Goal: Task Accomplishment & Management: Use online tool/utility

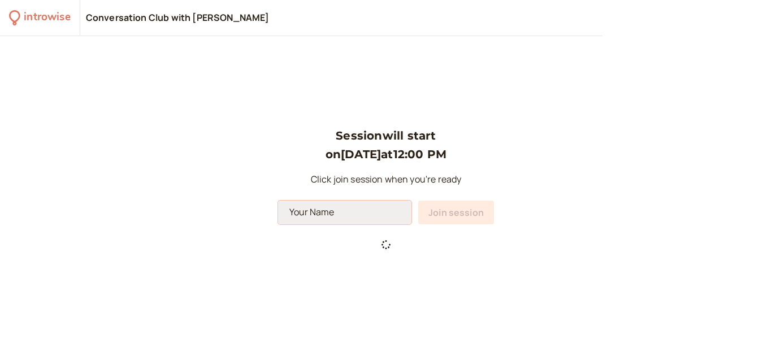
click at [368, 214] on input at bounding box center [344, 213] width 133 height 24
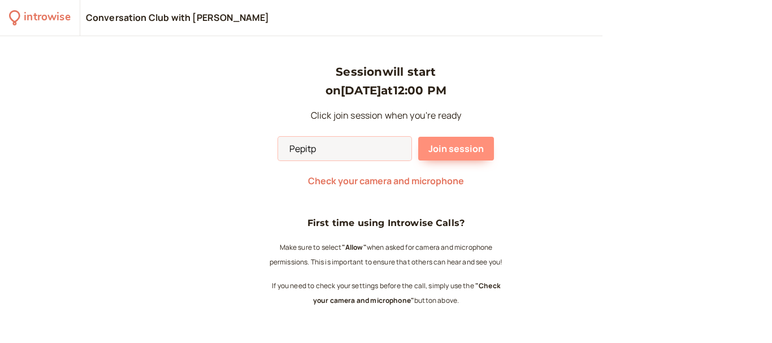
type input "Pepitp"
click at [451, 142] on button "Join session" at bounding box center [456, 149] width 76 height 24
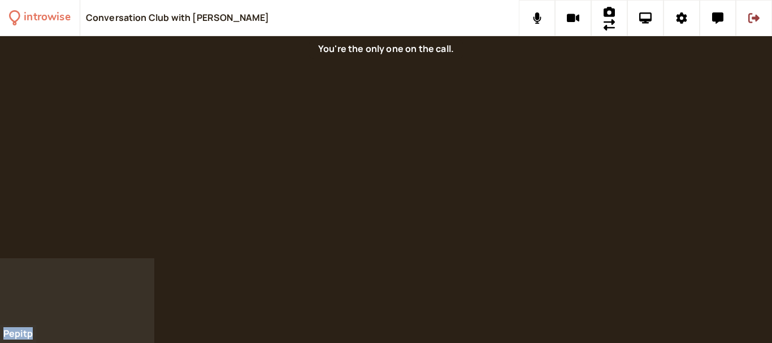
drag, startPoint x: 66, startPoint y: 299, endPoint x: 159, endPoint y: 220, distance: 121.9
click at [162, 217] on div "introwise Conversation Club with [PERSON_NAME] Pepitp" at bounding box center [386, 171] width 772 height 343
click at [364, 116] on div at bounding box center [386, 147] width 772 height 222
click at [547, 16] on button at bounding box center [536, 18] width 36 height 36
click at [547, 19] on button at bounding box center [536, 18] width 36 height 36
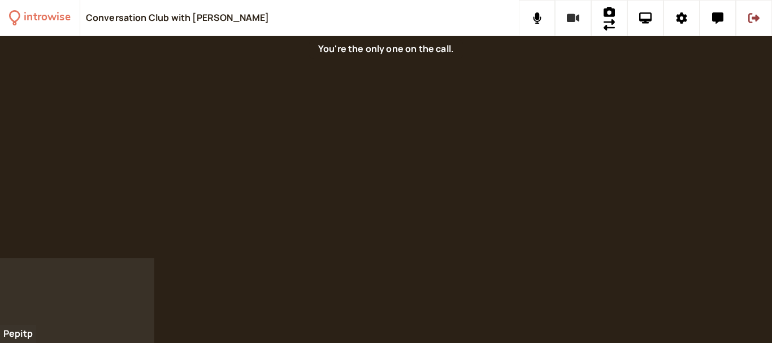
click at [565, 17] on button at bounding box center [573, 18] width 36 height 36
click at [566, 17] on icon at bounding box center [572, 17] width 14 height 11
click at [542, 23] on button at bounding box center [536, 18] width 36 height 36
click at [573, 23] on icon at bounding box center [572, 17] width 13 height 11
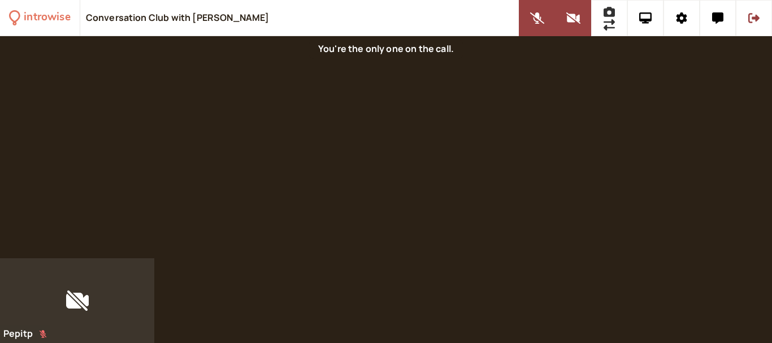
click at [609, 20] on icon at bounding box center [608, 24] width 11 height 11
click at [647, 27] on button at bounding box center [645, 18] width 36 height 36
click at [642, 24] on button at bounding box center [645, 18] width 36 height 36
click at [684, 19] on button at bounding box center [681, 18] width 36 height 36
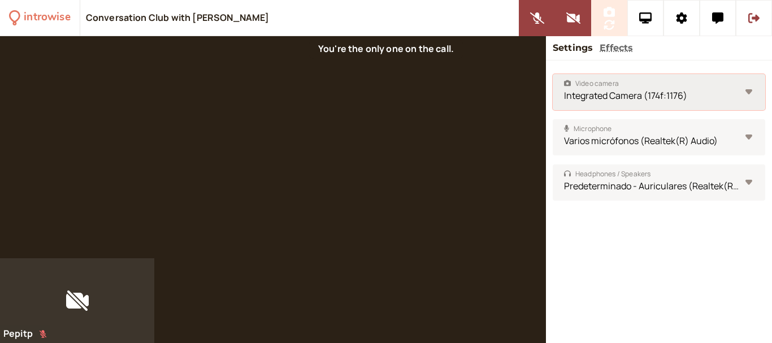
click at [701, 91] on select "HD Pro Webcam C920 (046d:08e5) Integrated Camera (174f:1176)" at bounding box center [658, 92] width 212 height 36
select select "12bcb8f7b65a5e4d9329cccd52117547a3815b0836a719ac70c0f89de3779b72"
click at [552, 74] on select "HD Pro Webcam C920 (046d:08e5) Integrated Camera (174f:1176)" at bounding box center [658, 92] width 212 height 36
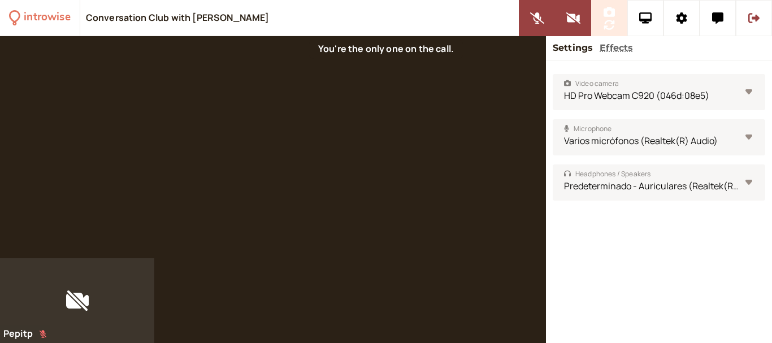
click at [507, 136] on div at bounding box center [273, 147] width 546 height 222
click at [579, 23] on icon at bounding box center [573, 17] width 14 height 11
click at [541, 28] on button at bounding box center [536, 18] width 36 height 36
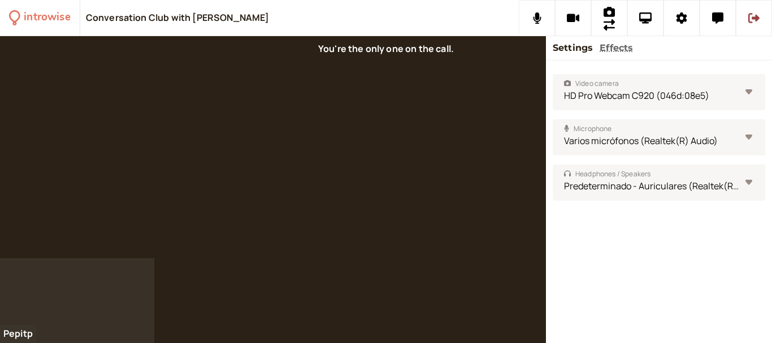
drag, startPoint x: 517, startPoint y: 181, endPoint x: 553, endPoint y: 64, distance: 121.8
click at [517, 180] on div at bounding box center [273, 147] width 546 height 222
click at [691, 16] on button at bounding box center [681, 18] width 36 height 36
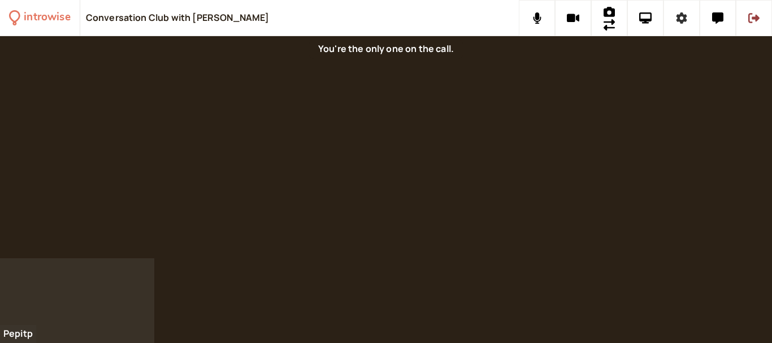
click at [691, 20] on button at bounding box center [681, 18] width 36 height 36
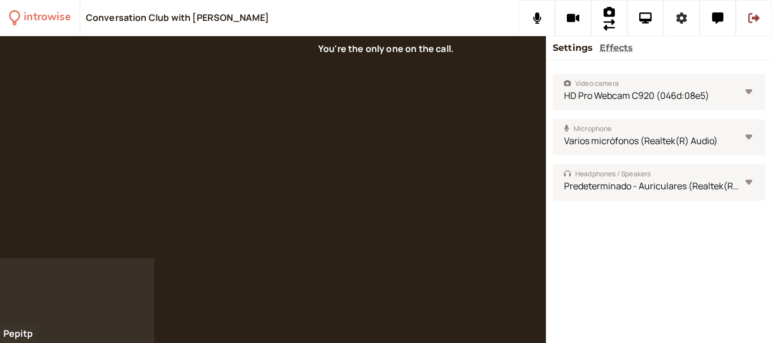
drag, startPoint x: 686, startPoint y: 24, endPoint x: 707, endPoint y: 21, distance: 21.2
click at [686, 24] on button at bounding box center [681, 18] width 36 height 36
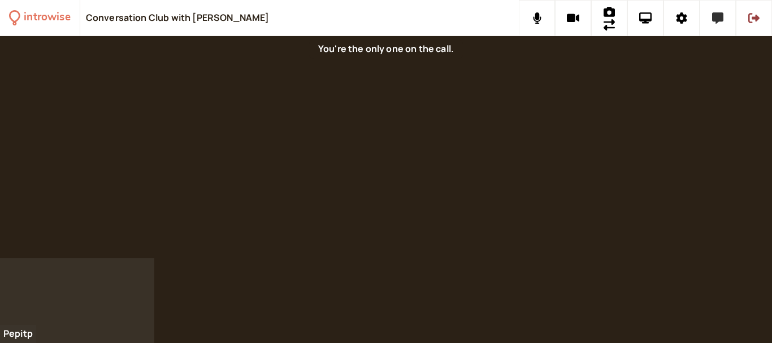
click at [721, 21] on icon at bounding box center [717, 17] width 11 height 11
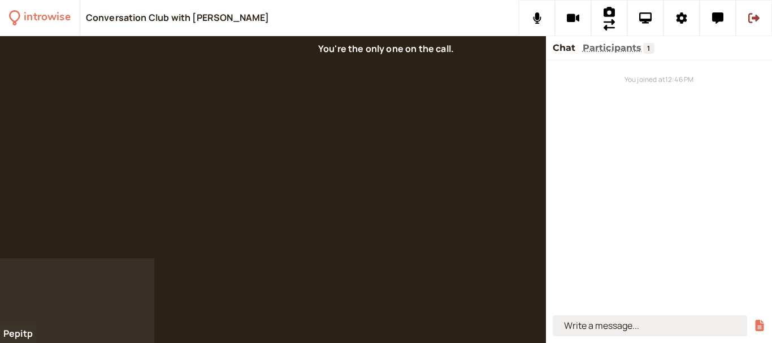
click at [685, 329] on input at bounding box center [649, 325] width 194 height 21
click at [450, 132] on div at bounding box center [273, 147] width 546 height 222
click at [757, 20] on icon at bounding box center [753, 17] width 11 height 11
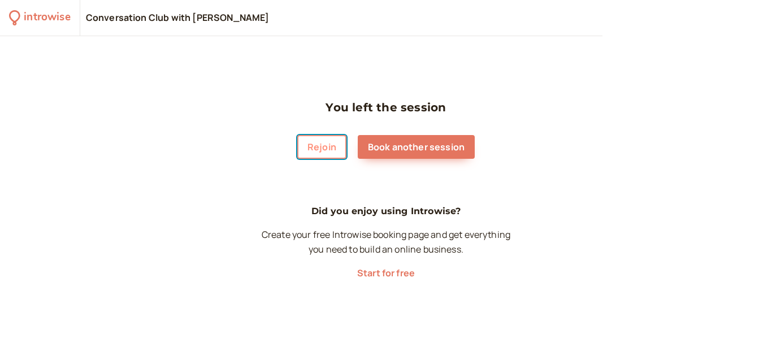
click at [337, 148] on button "Rejoin" at bounding box center [321, 147] width 49 height 24
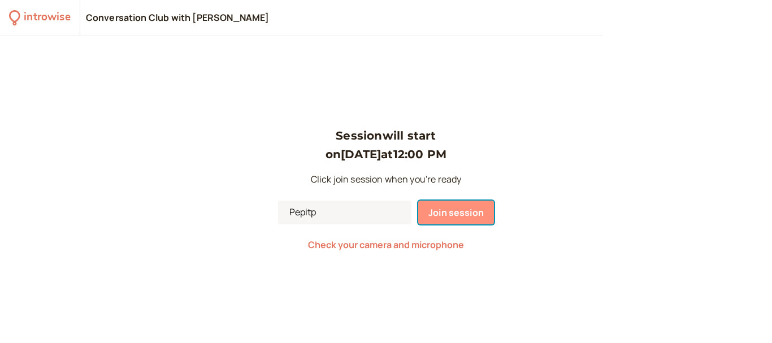
click at [450, 212] on span "Join session" at bounding box center [455, 212] width 55 height 12
